Goal: Task Accomplishment & Management: Complete application form

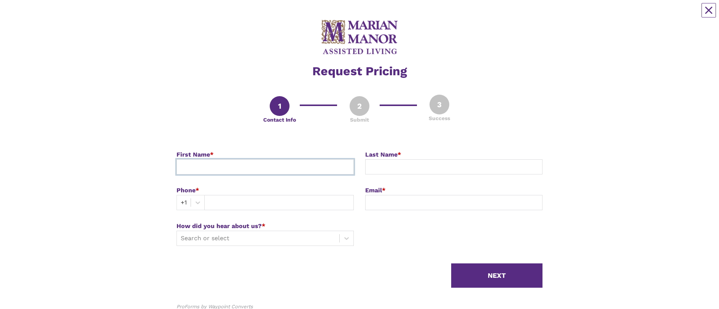
click at [232, 166] on input at bounding box center [265, 166] width 177 height 15
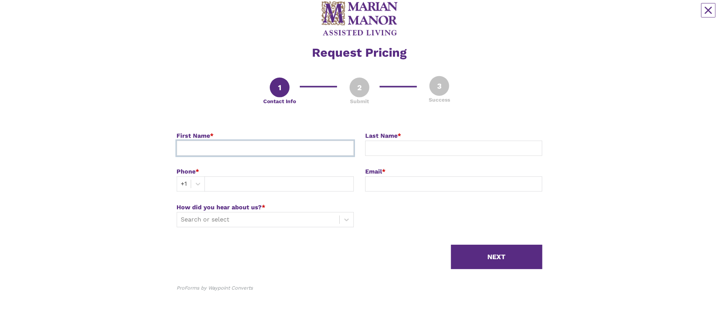
scroll to position [27, 0]
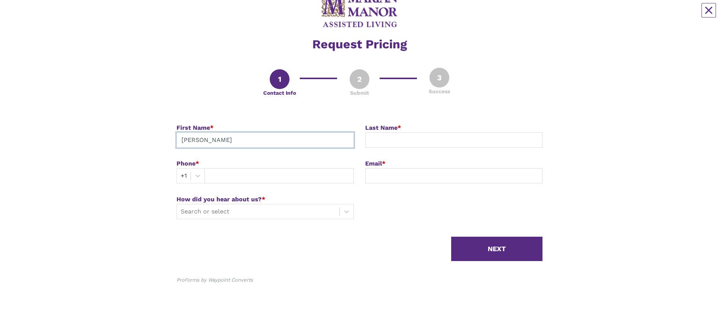
type input "[PERSON_NAME]"
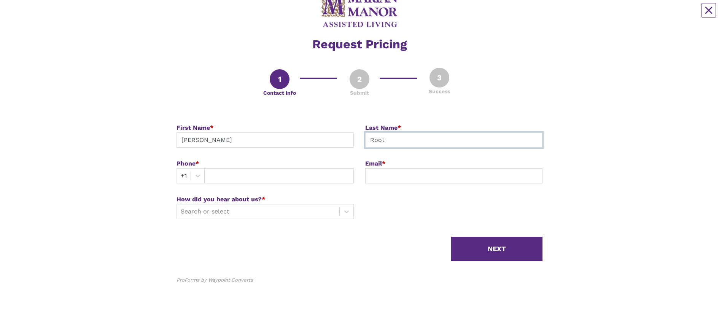
type input "Root"
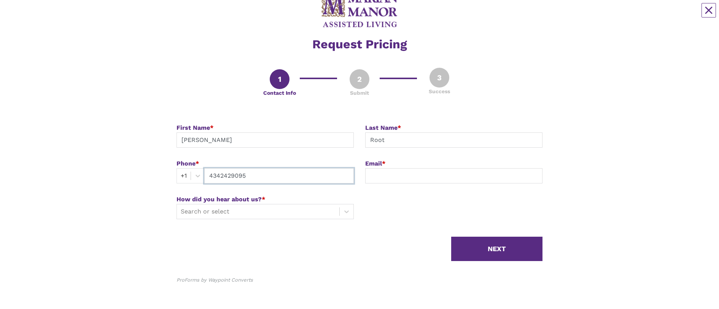
type input "4342429095"
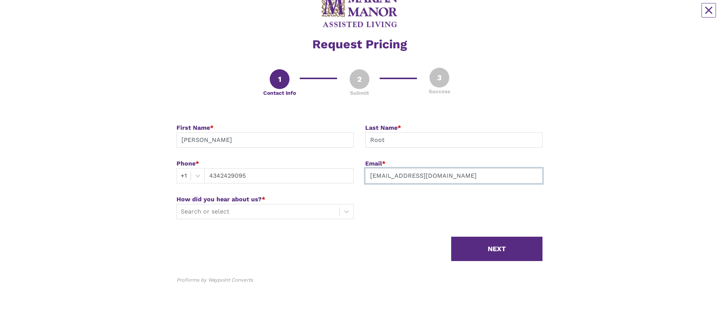
type input "[EMAIL_ADDRESS][DOMAIN_NAME]"
click at [343, 209] on div at bounding box center [347, 212] width 14 height 14
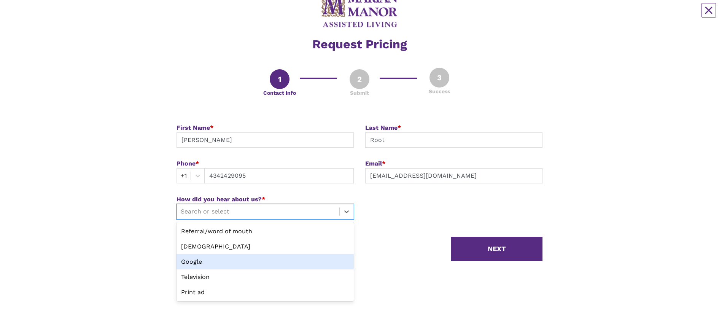
click at [219, 263] on div "Google" at bounding box center [265, 261] width 177 height 15
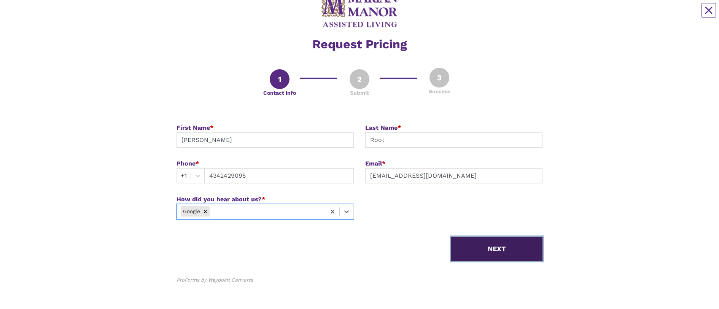
click at [490, 243] on button "NEXT" at bounding box center [496, 249] width 91 height 24
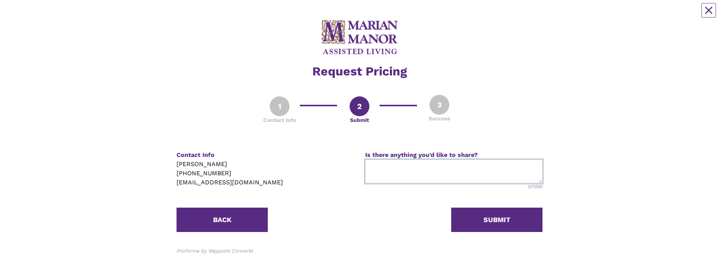
click at [458, 166] on textarea at bounding box center [453, 171] width 177 height 24
type textarea "L"
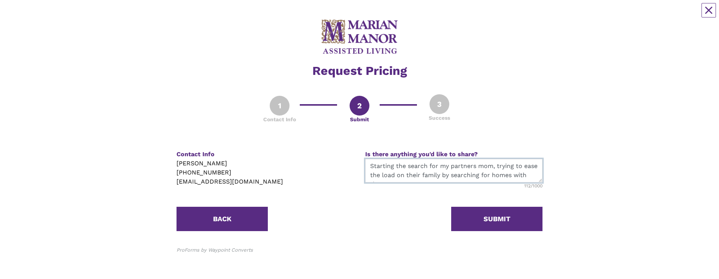
scroll to position [6, 0]
type textarea "Starting the search for my partners mom, trying to ease the load on their famil…"
drag, startPoint x: 489, startPoint y: 172, endPoint x: 343, endPoint y: 150, distance: 147.9
click at [343, 150] on div "Contact Info [PERSON_NAME] [PHONE_NUMBER] [EMAIL_ADDRESS][DOMAIN_NAME] Is there…" at bounding box center [359, 175] width 377 height 51
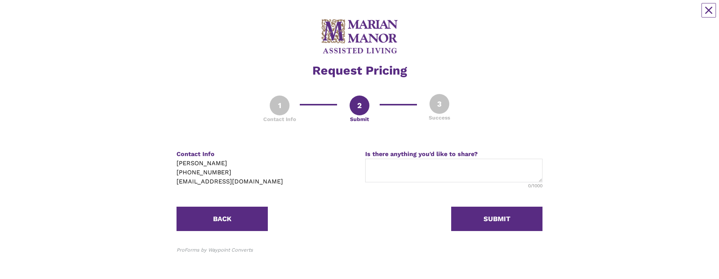
click at [524, 231] on div "Request Pricing 1 Contact Info 2 Submit 3 Success Submit Part 2 of 3 Contact In…" at bounding box center [360, 139] width 366 height 265
click at [501, 205] on div "Request Pricing 1 Contact Info 2 Submit 3 Success Submit Part 2 of 3 Contact In…" at bounding box center [360, 139] width 366 height 265
click at [498, 220] on button "SUBMIT" at bounding box center [496, 219] width 91 height 24
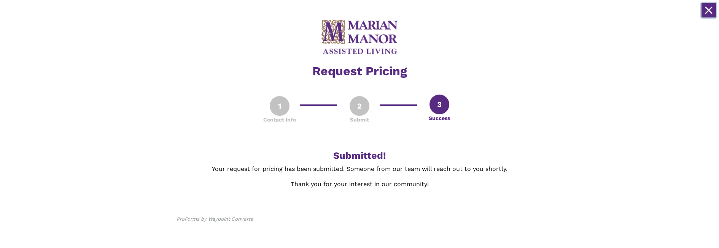
click at [714, 9] on button "Close" at bounding box center [709, 10] width 14 height 14
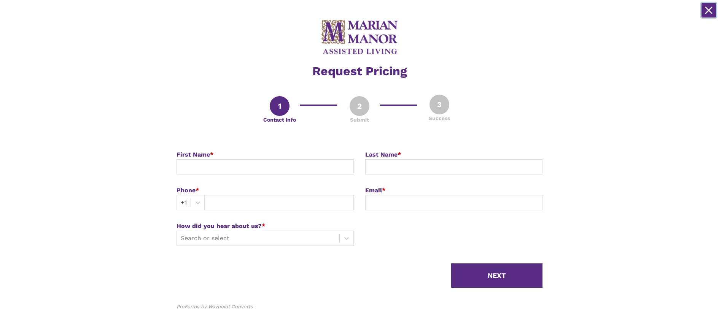
click at [710, 11] on icon "Close" at bounding box center [709, 10] width 6 height 6
